Goal: Task Accomplishment & Management: Use online tool/utility

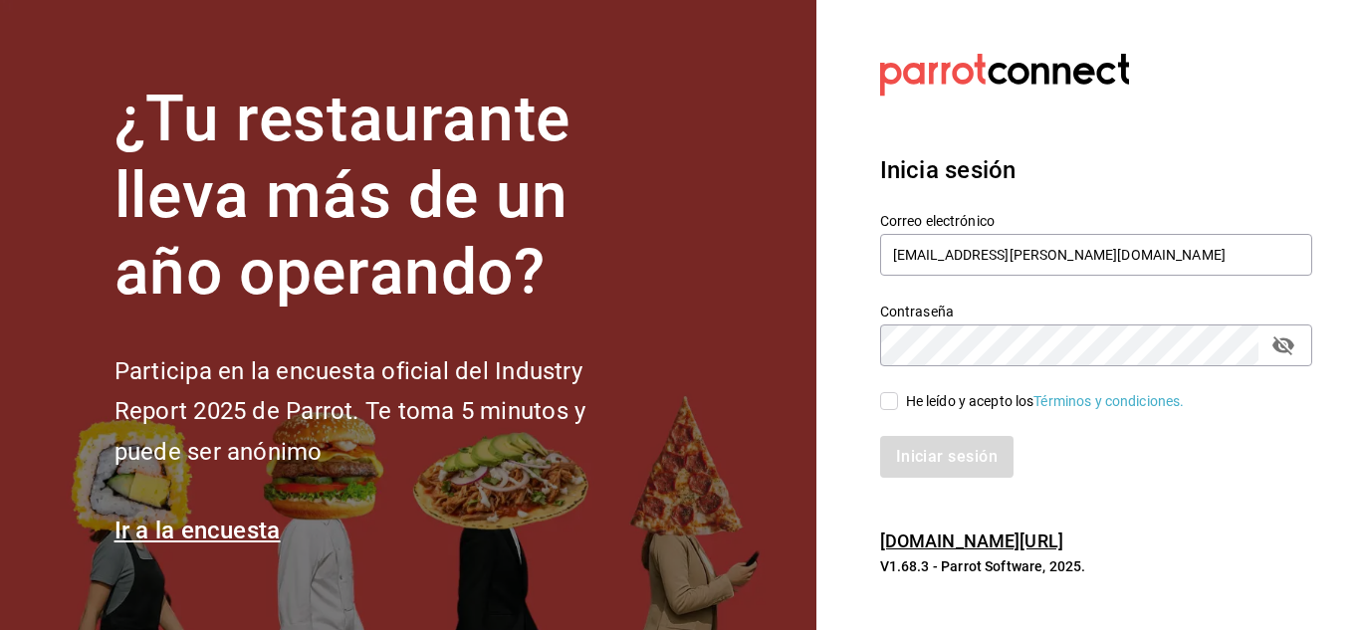
click at [894, 399] on input "He leído y acepto los Términos y condiciones." at bounding box center [889, 401] width 18 height 18
checkbox input "true"
click at [917, 447] on button "Iniciar sesión" at bounding box center [947, 457] width 135 height 42
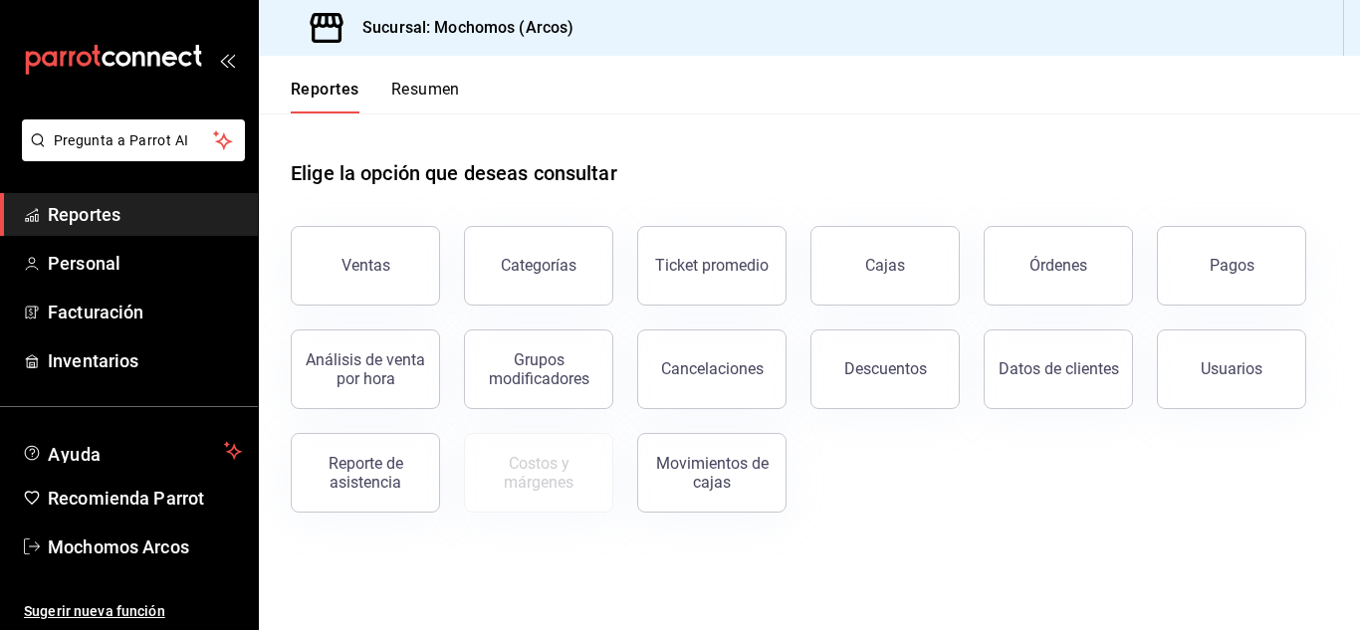
click at [1202, 288] on button "Pagos" at bounding box center [1231, 266] width 149 height 80
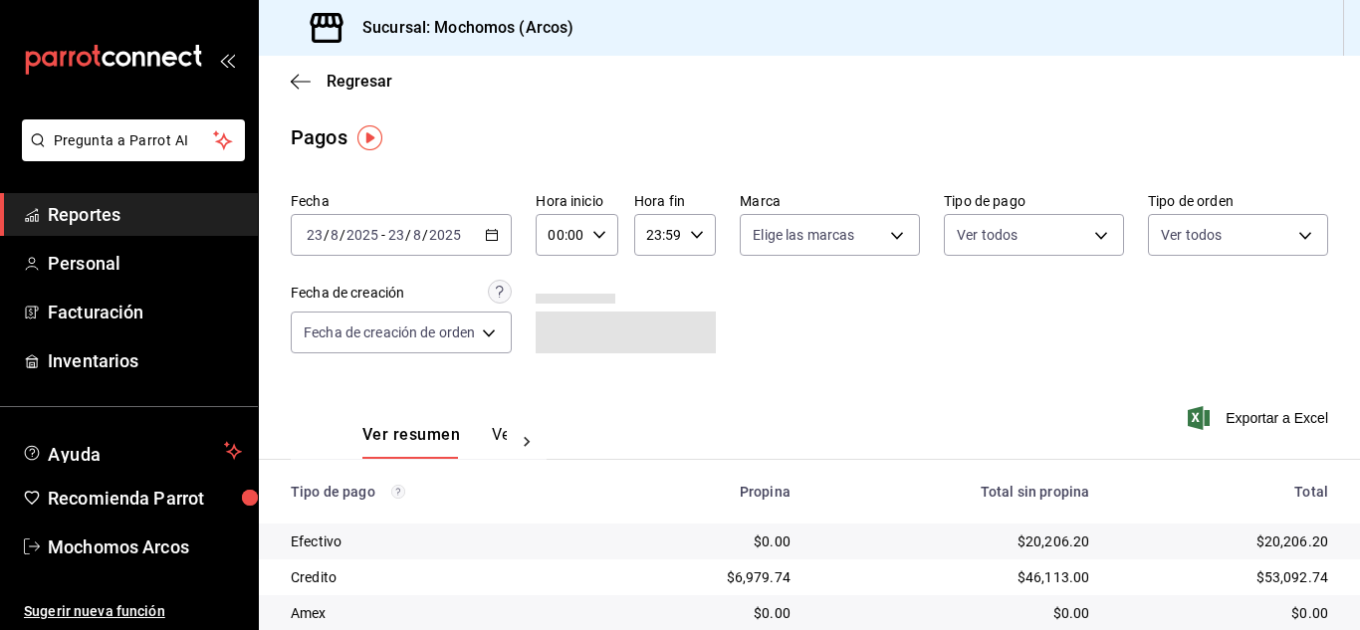
click at [603, 233] on \(Stroke\) "button" at bounding box center [599, 234] width 12 height 7
click at [569, 360] on button "10" at bounding box center [559, 365] width 32 height 40
type input "10:00"
click at [718, 347] on div at bounding box center [680, 315] width 1360 height 630
